Goal: Information Seeking & Learning: Learn about a topic

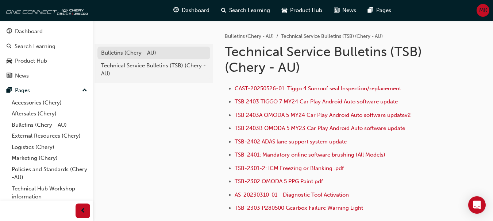
click at [131, 51] on div "Bulletins (Chery - AU)" at bounding box center [153, 53] width 105 height 8
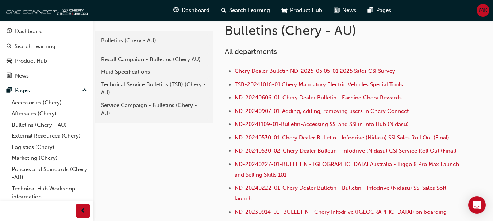
scroll to position [146, 0]
click at [398, 165] on span "ND-20240227-01-BULLETIN - [GEOGRAPHIC_DATA] Australia - Tiggo 8 Pro Max Launch …" at bounding box center [347, 169] width 226 height 17
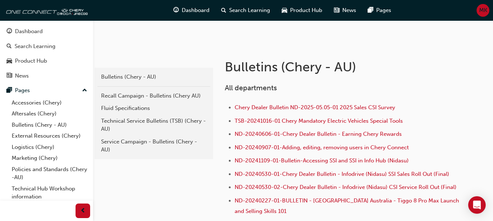
scroll to position [109, 0]
click at [124, 106] on div "Fluid Specifications" at bounding box center [153, 108] width 105 height 8
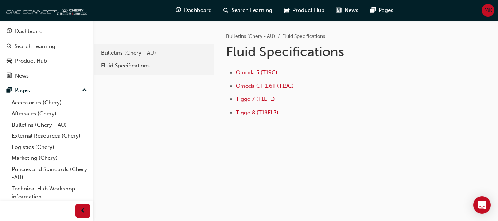
click at [245, 113] on span "Tiggo 8 (T18FL3)" at bounding box center [257, 112] width 43 height 7
click at [22, 188] on link "Technical Hub Workshop information" at bounding box center [49, 192] width 81 height 19
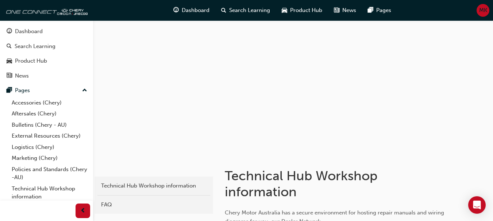
scroll to position [109, 0]
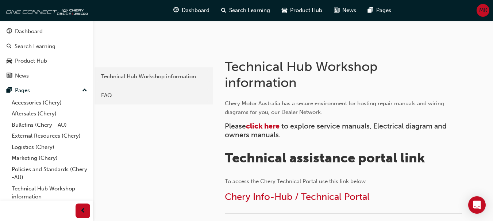
click at [263, 127] on span "click here" at bounding box center [263, 126] width 34 height 8
